Goal: Transaction & Acquisition: Purchase product/service

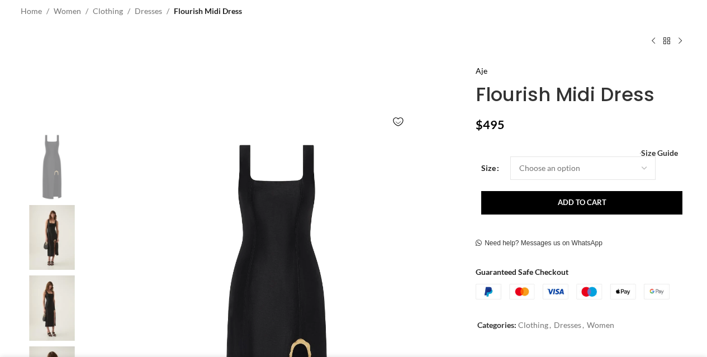
scroll to position [118, 0]
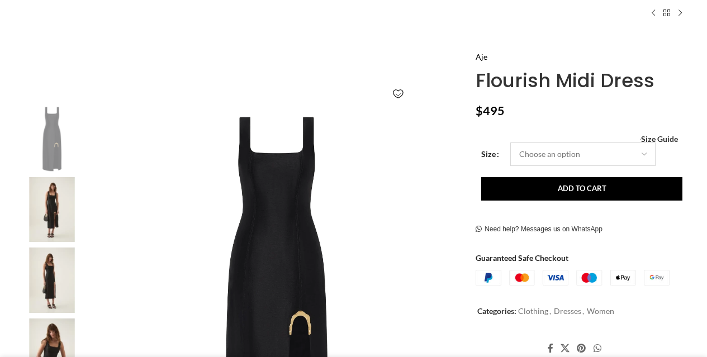
click at [556, 160] on select "Choose an option 4UK 6UK 8 [GEOGRAPHIC_DATA] 10 [GEOGRAPHIC_DATA] 12 [GEOGRAPHI…" at bounding box center [582, 153] width 145 height 23
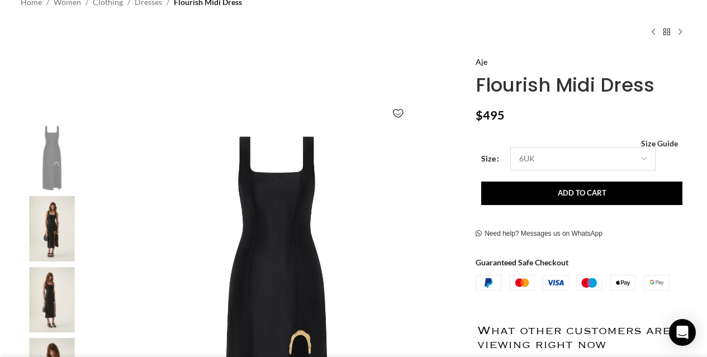
click at [510, 147] on select "Choose an option 4UK 6UK 8 [GEOGRAPHIC_DATA] 10 [GEOGRAPHIC_DATA] 12 [GEOGRAPHI…" at bounding box center [582, 158] width 145 height 23
select select "6uk"
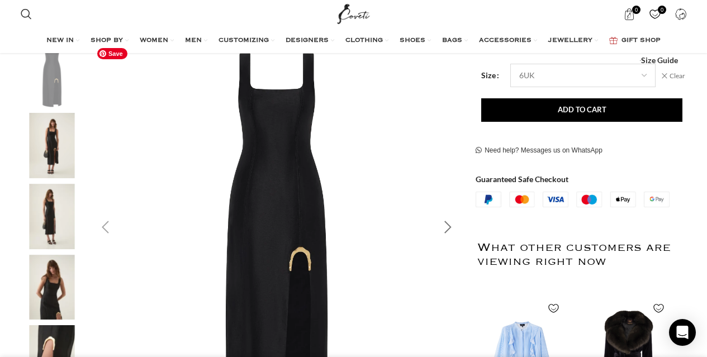
scroll to position [177, 0]
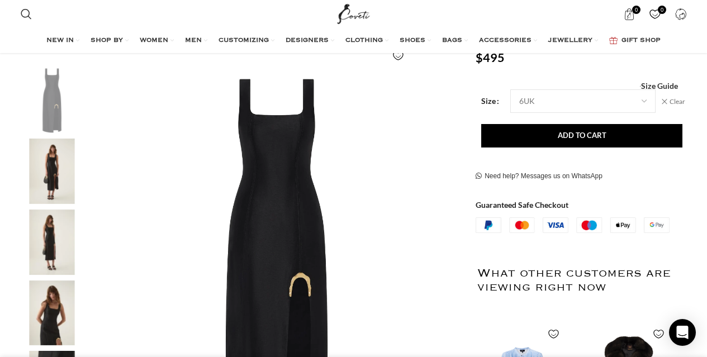
click at [47, 177] on img "2 / 7" at bounding box center [52, 171] width 68 height 65
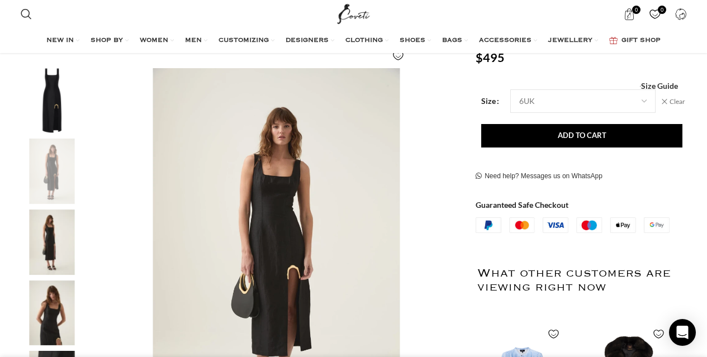
scroll to position [0, 117]
click at [51, 221] on img "3 / 7" at bounding box center [52, 241] width 68 height 65
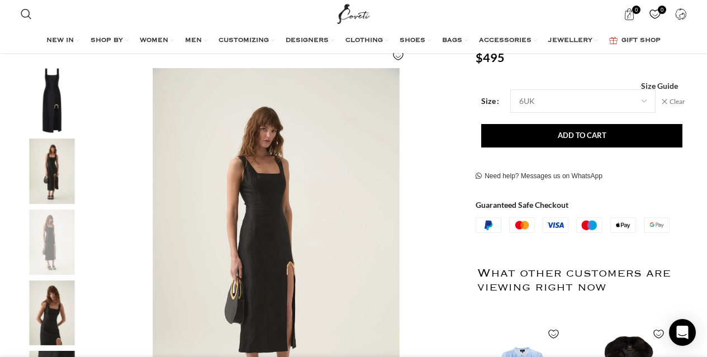
click at [54, 193] on img "2 / 7" at bounding box center [52, 171] width 68 height 65
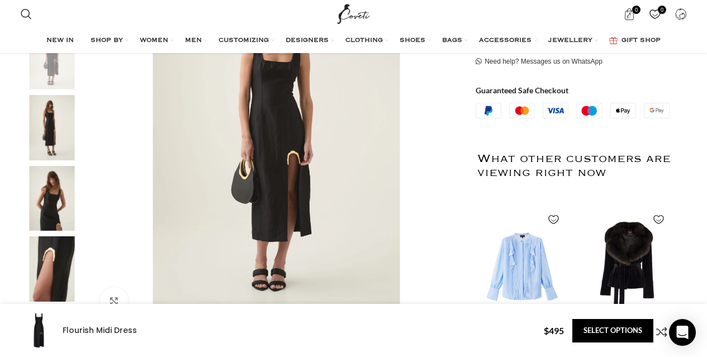
scroll to position [268, 0]
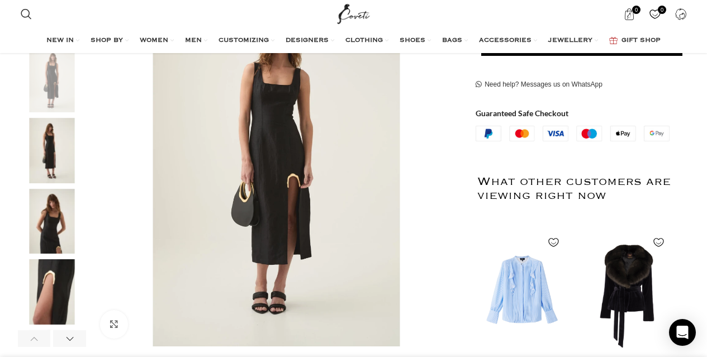
click at [46, 136] on img "3 / 7" at bounding box center [52, 150] width 68 height 65
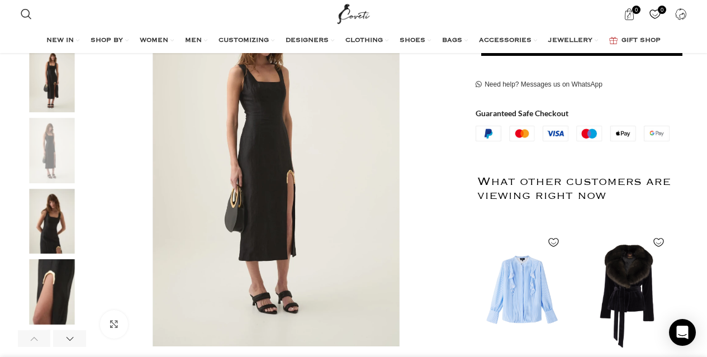
scroll to position [0, 313]
